Goal: Task Accomplishment & Management: Use online tool/utility

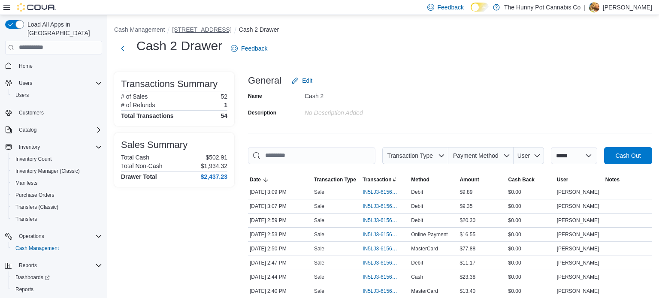
click at [199, 26] on button "[STREET_ADDRESS]" at bounding box center [201, 29] width 59 height 7
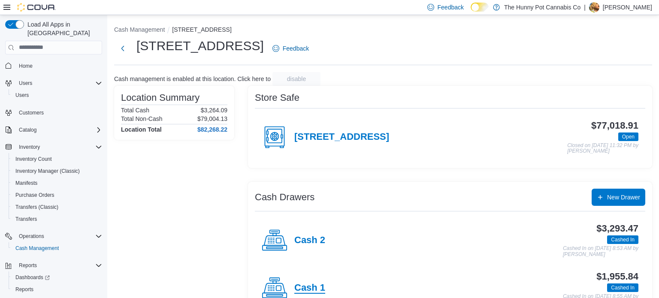
click at [311, 284] on h4 "Cash 1" at bounding box center [309, 288] width 31 height 11
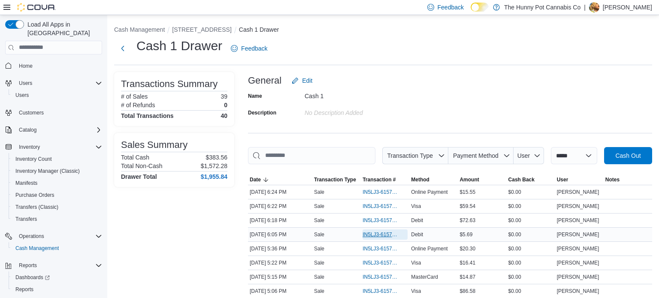
click at [391, 233] on span "IN5LJ3-6157716" at bounding box center [380, 234] width 36 height 7
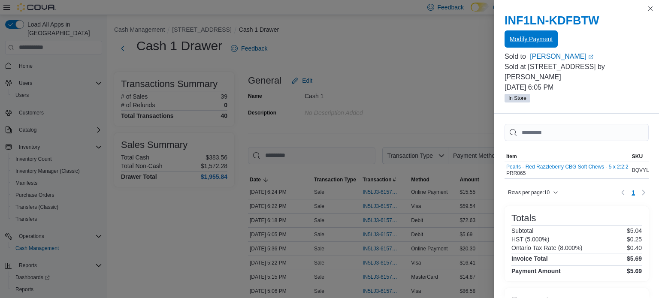
click at [537, 43] on span "Modify Payment" at bounding box center [531, 38] width 43 height 17
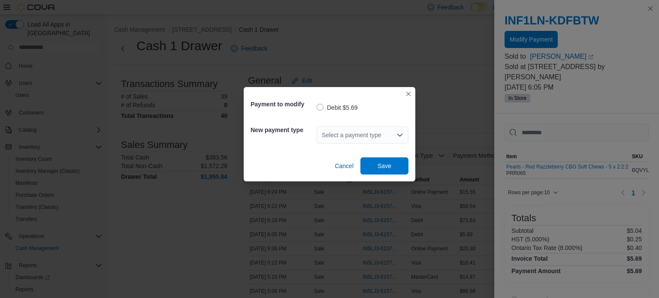
click at [400, 126] on div "Select a payment type" at bounding box center [363, 134] width 92 height 27
click at [392, 135] on div "Select a payment type" at bounding box center [363, 135] width 92 height 17
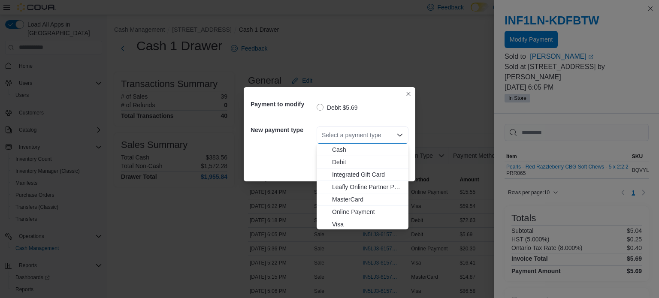
click at [339, 221] on span "Visa" at bounding box center [367, 224] width 71 height 9
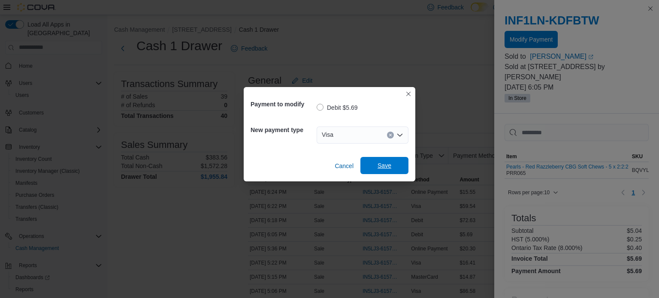
click at [381, 158] on span "Save" at bounding box center [384, 165] width 38 height 17
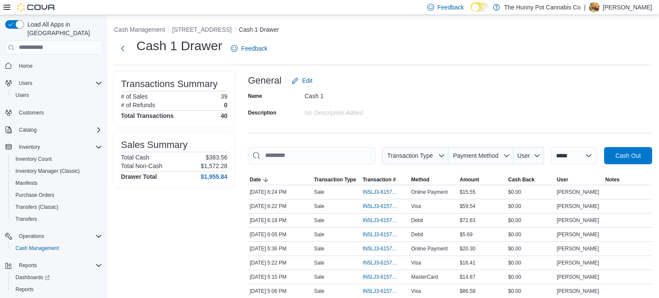
scroll to position [261, 0]
